Goal: Task Accomplishment & Management: Manage account settings

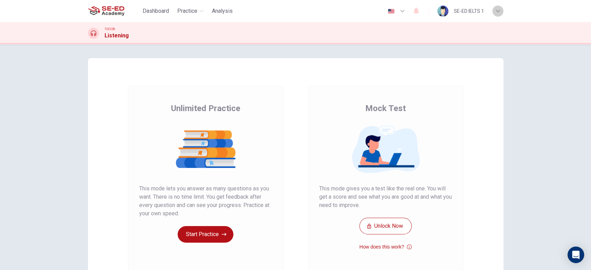
click at [498, 11] on icon "button" at bounding box center [498, 11] width 4 height 2
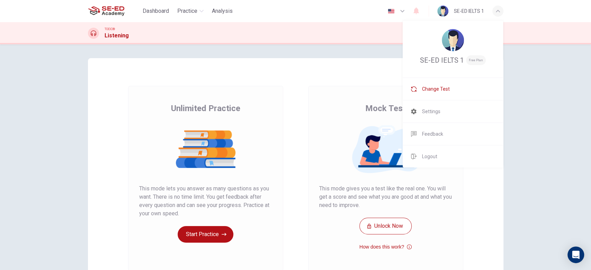
click at [444, 88] on span "Change Test" at bounding box center [436, 89] width 28 height 8
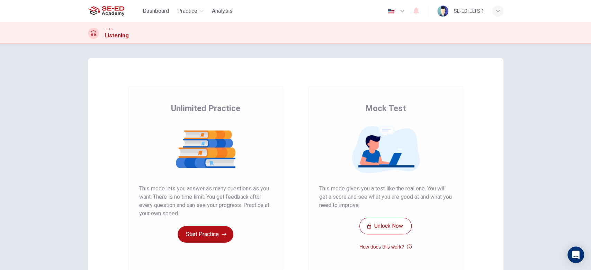
click at [499, 10] on div "button" at bounding box center [497, 11] width 11 height 11
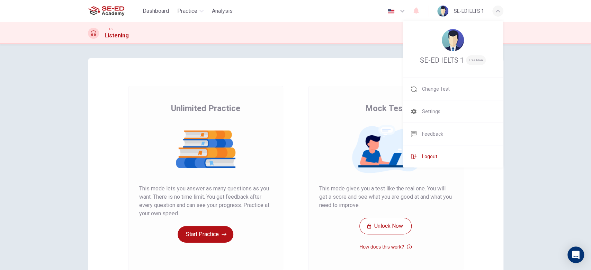
click at [433, 162] on li "Logout" at bounding box center [453, 156] width 100 height 22
